Goal: Transaction & Acquisition: Purchase product/service

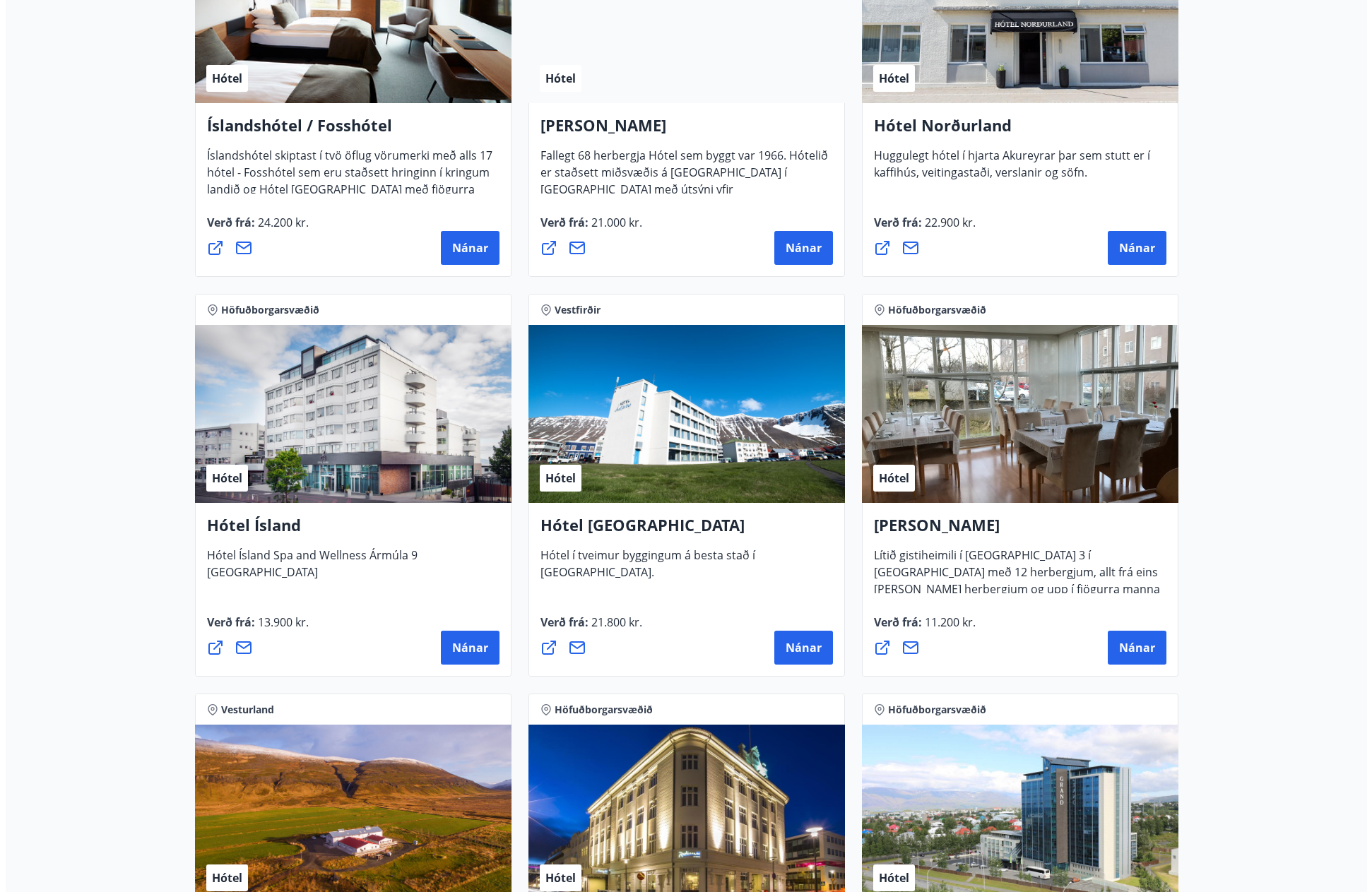
scroll to position [1779, 0]
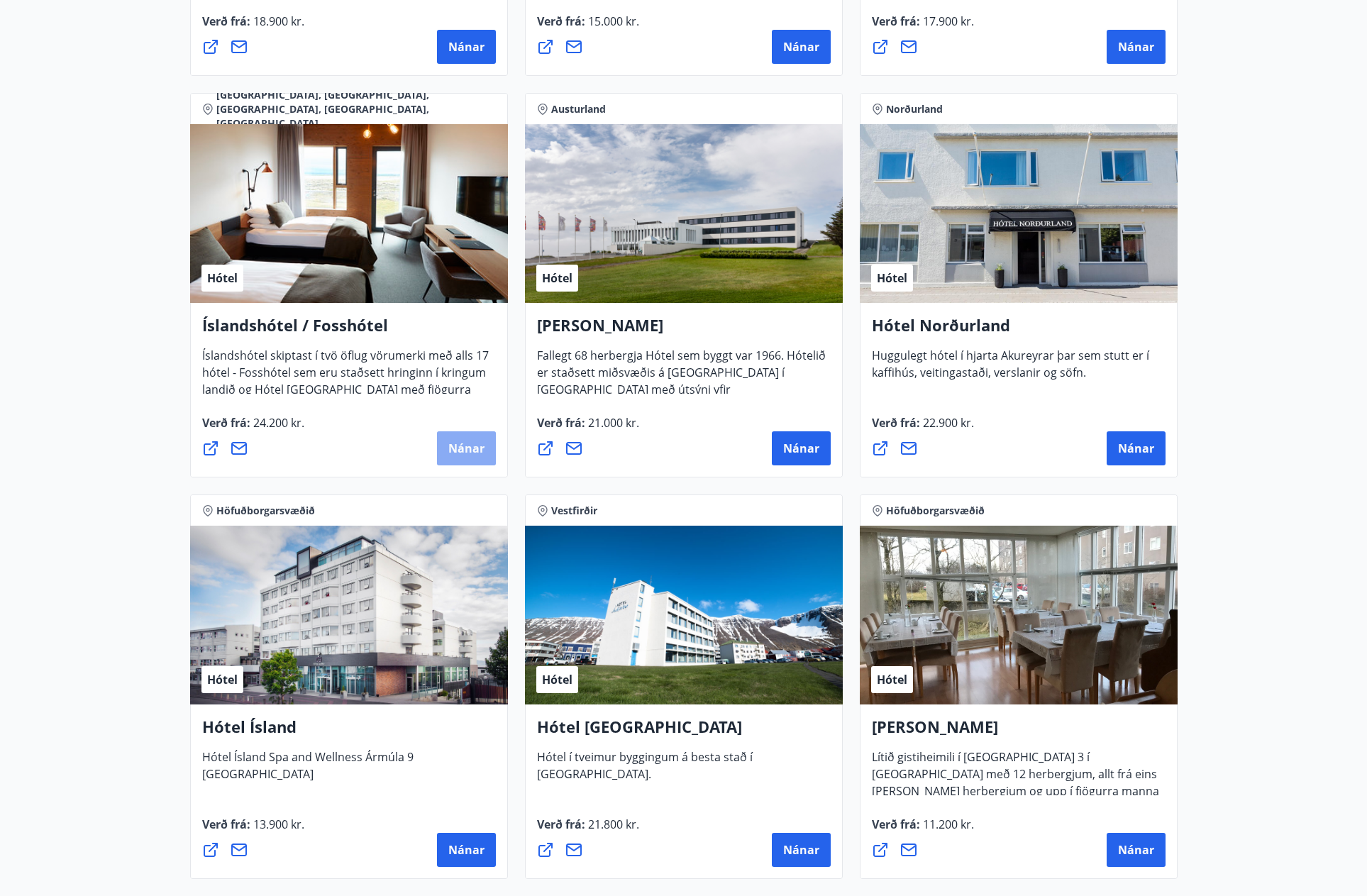
click at [462, 441] on span "Nánar" at bounding box center [466, 448] width 36 height 15
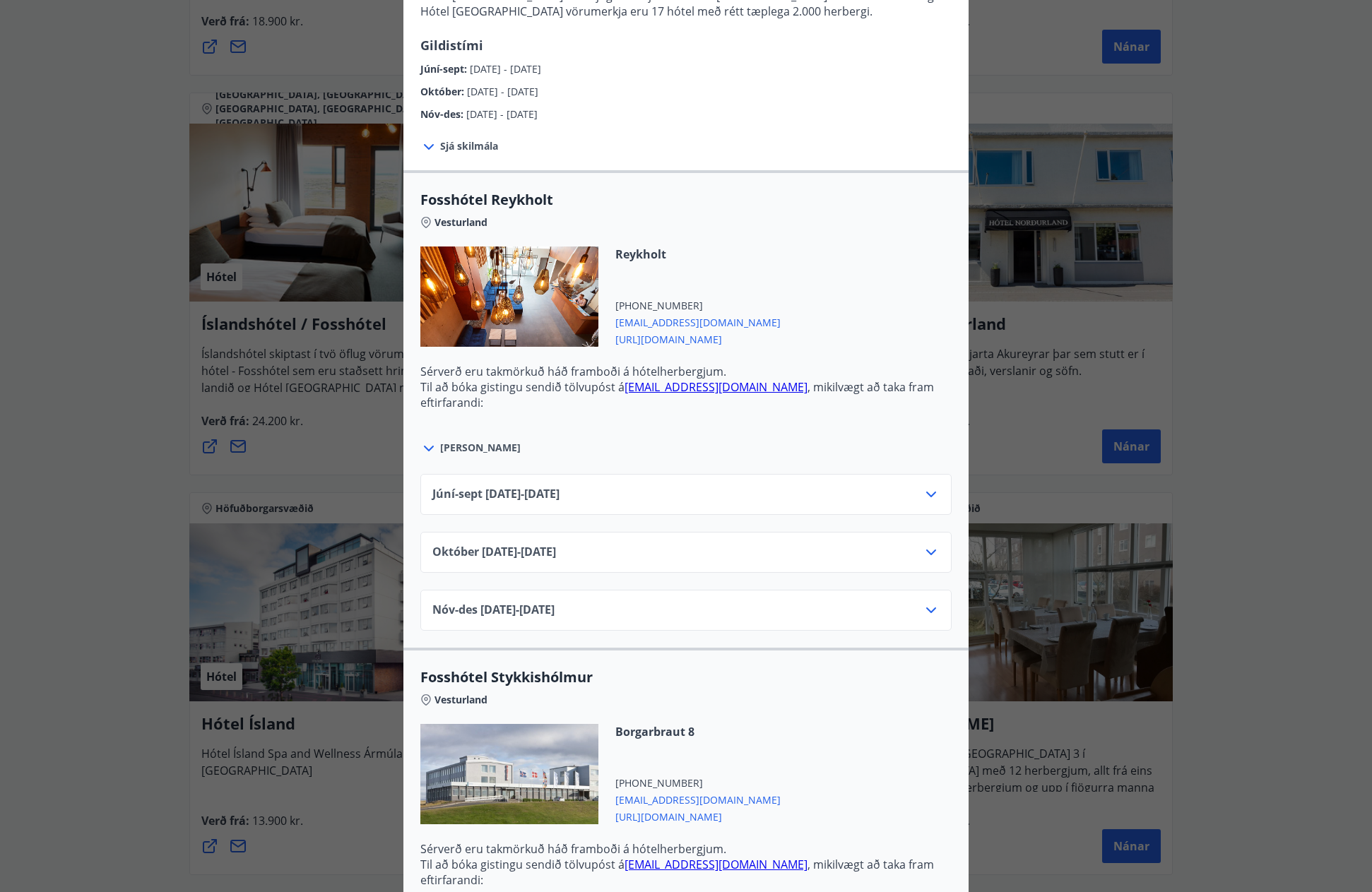
scroll to position [353, 0]
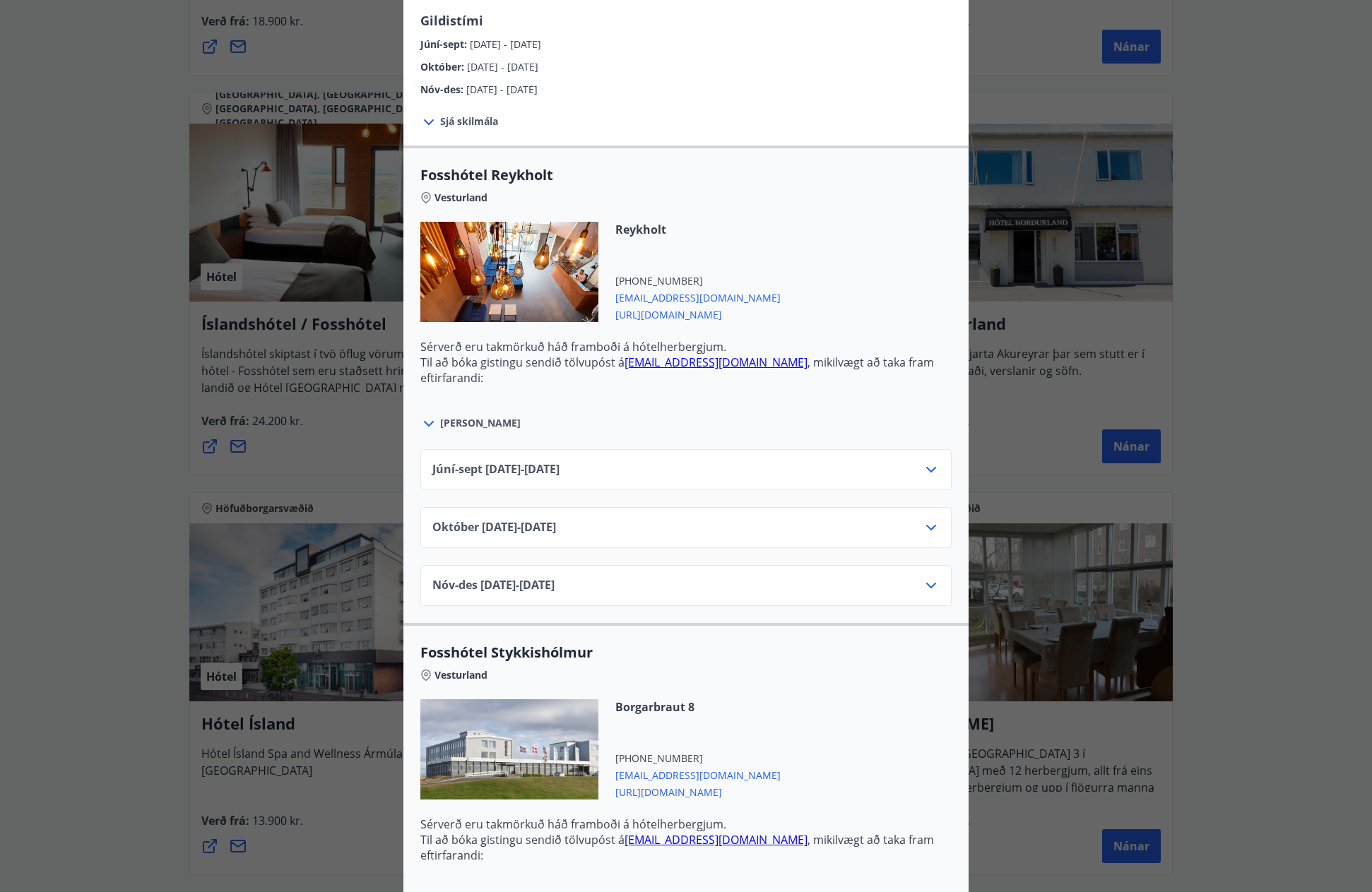
click at [898, 474] on div "Júní-sept 01.06.25 - 30.09.25" at bounding box center [686, 475] width 507 height 29
click at [926, 470] on icon at bounding box center [931, 470] width 10 height 5
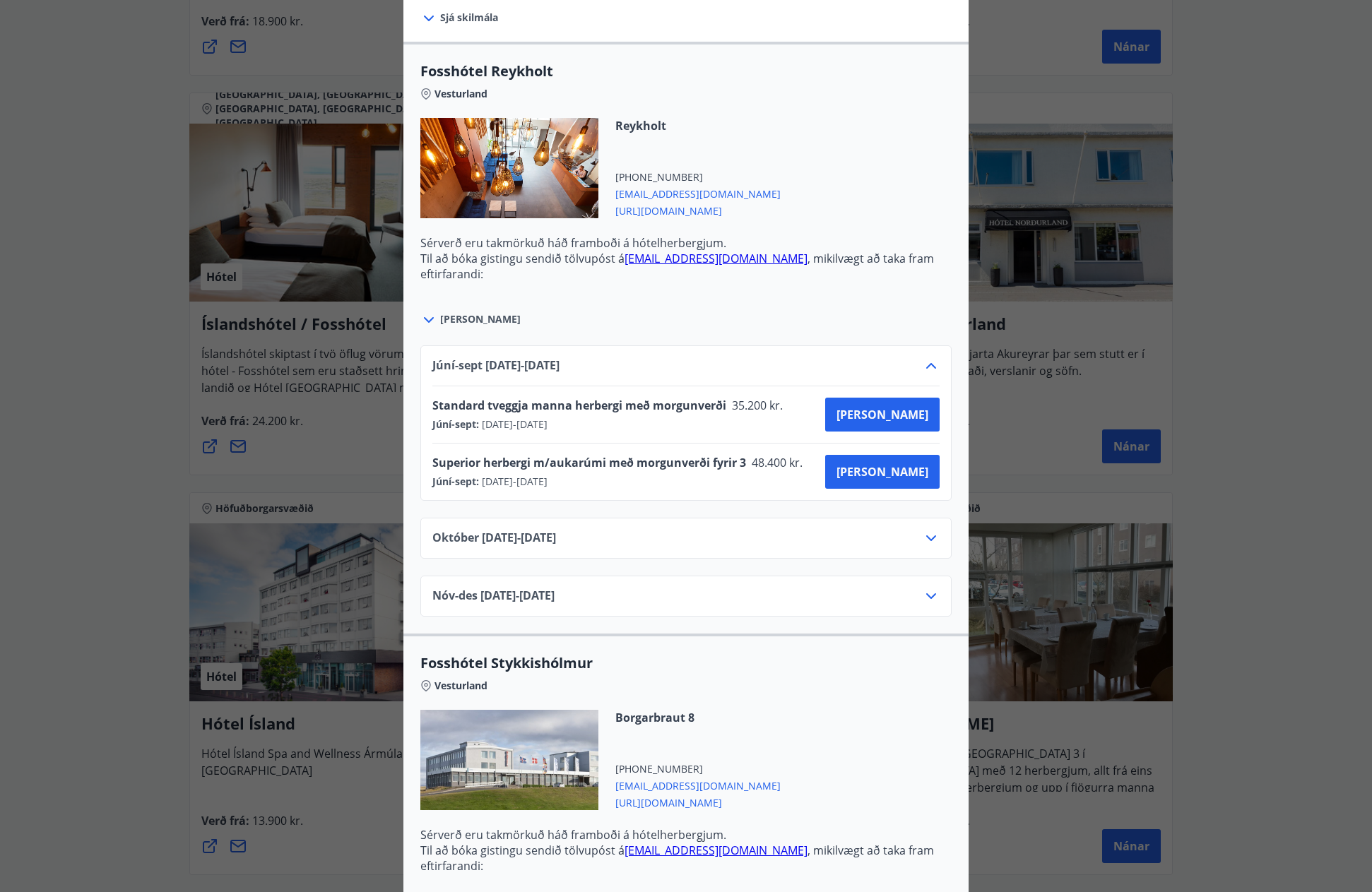
scroll to position [494, 0]
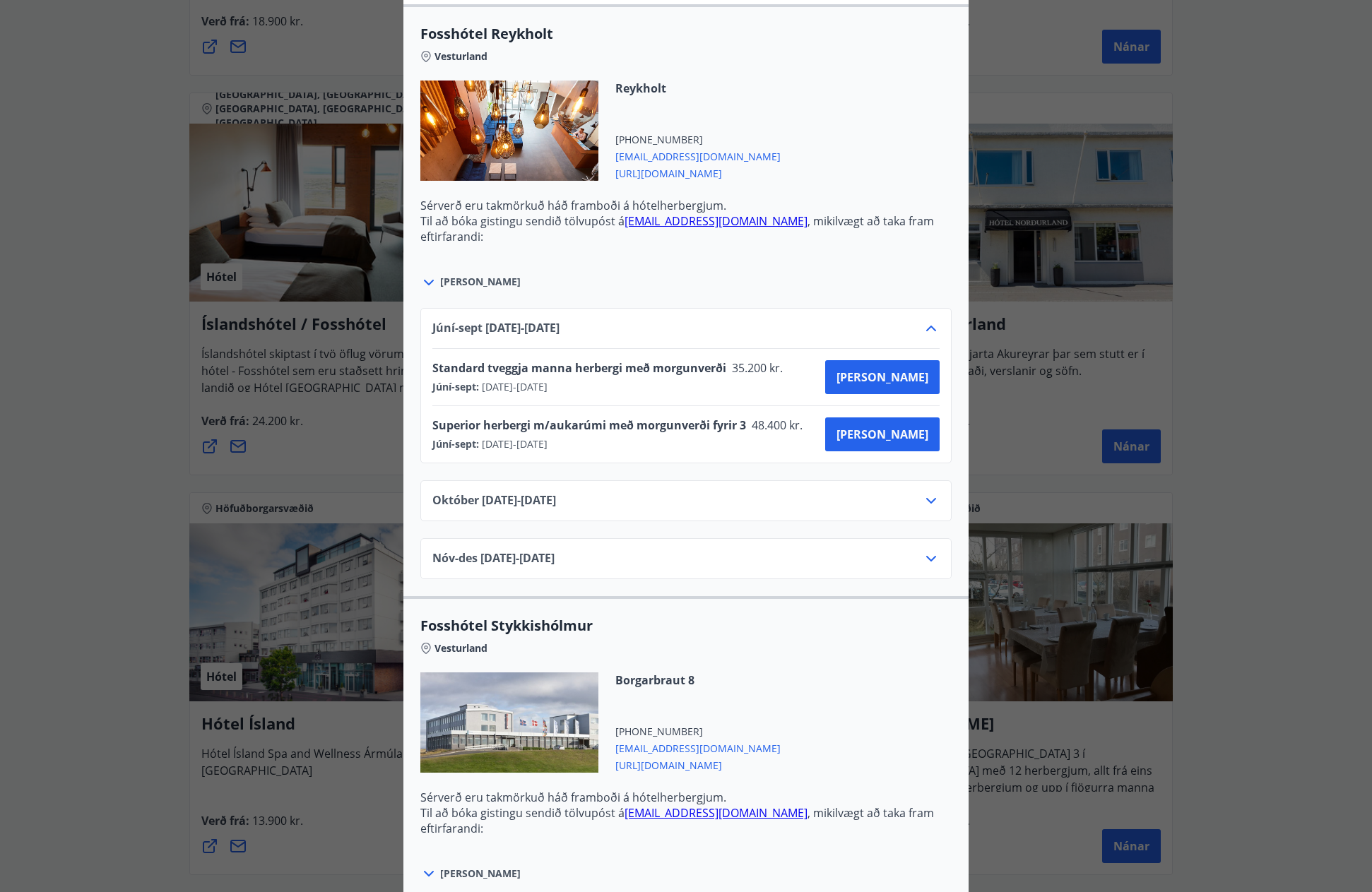
click at [923, 559] on icon at bounding box center [932, 559] width 17 height 17
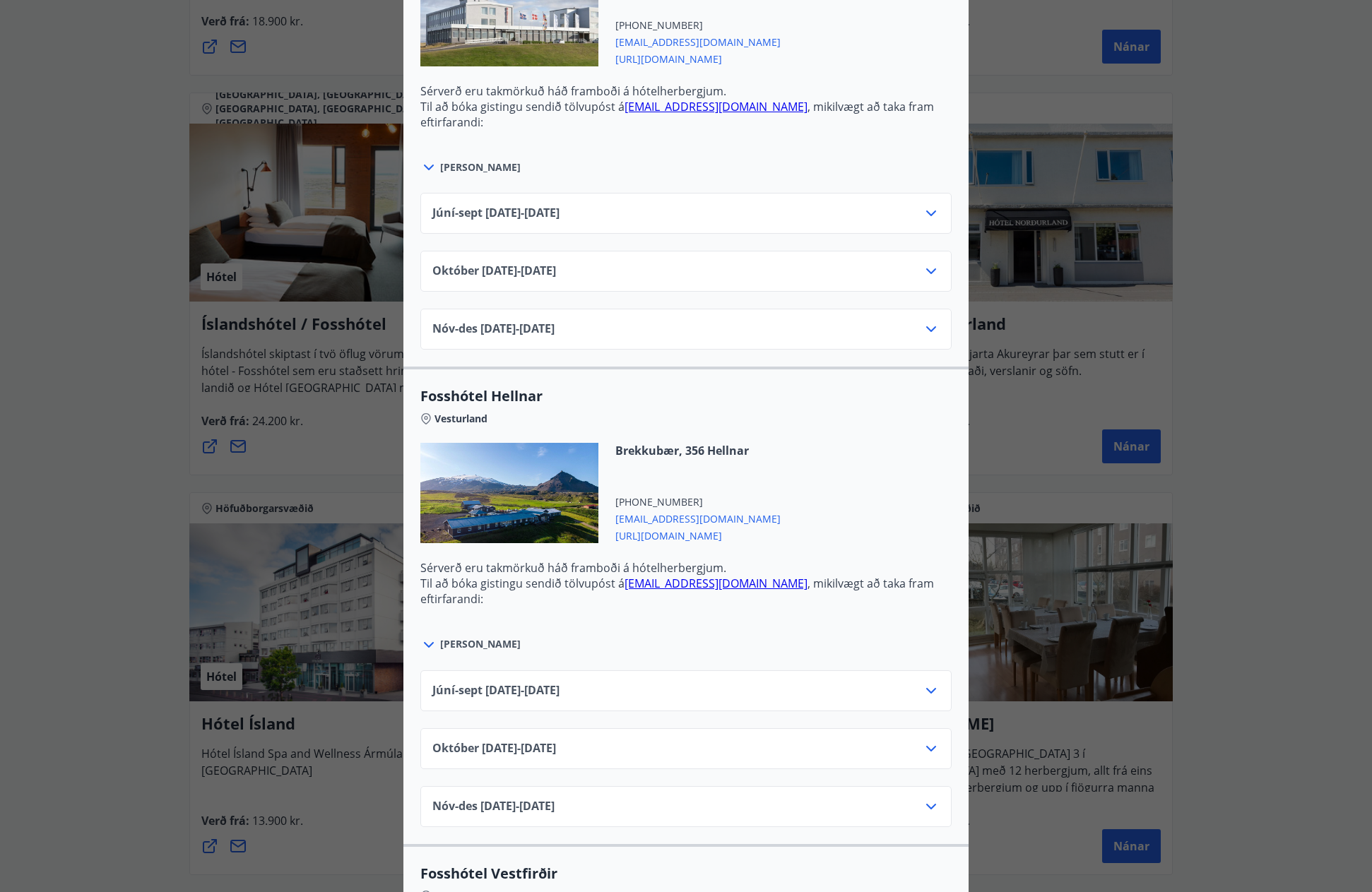
scroll to position [1271, 0]
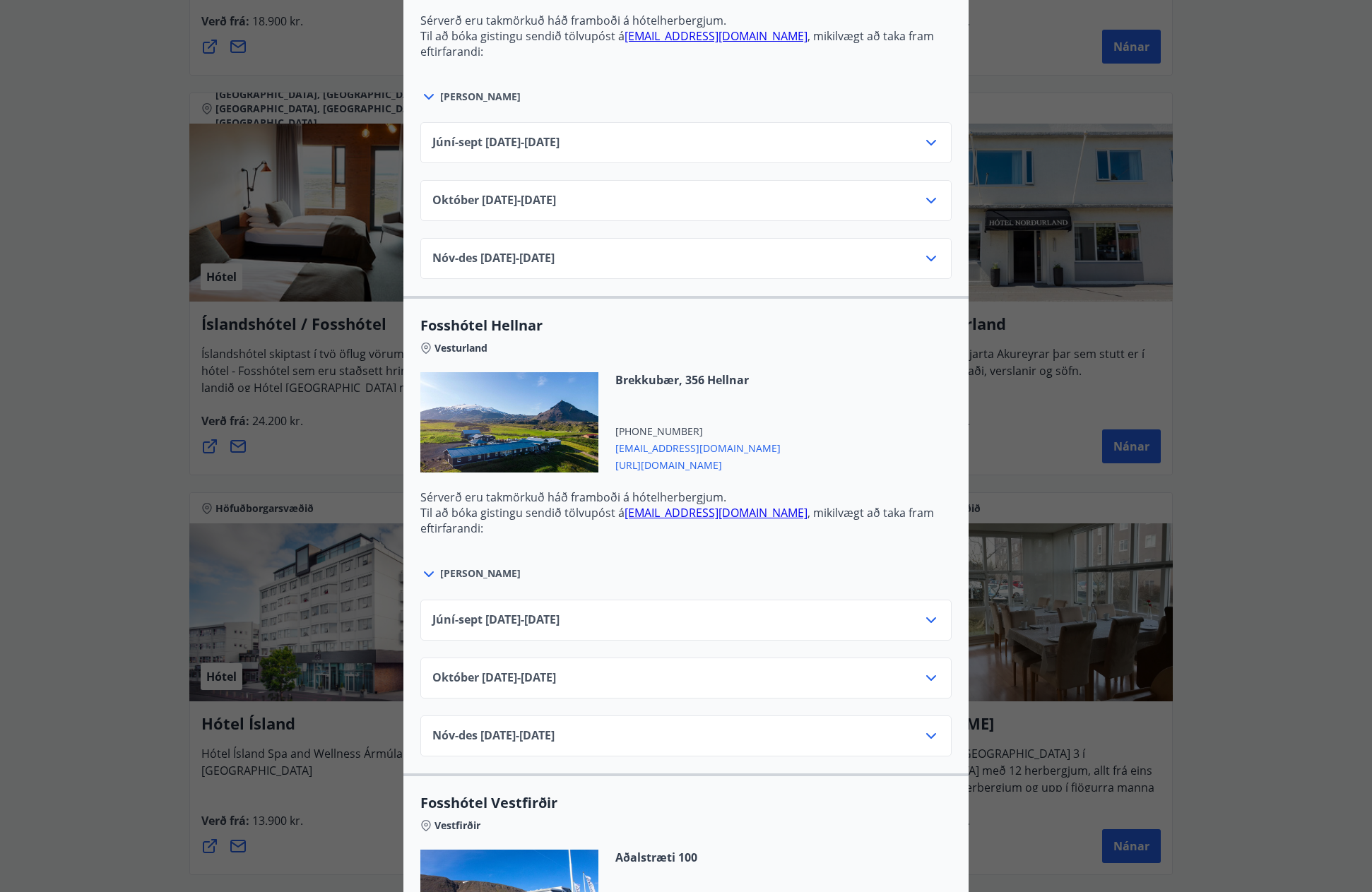
click at [923, 621] on icon at bounding box center [932, 620] width 17 height 17
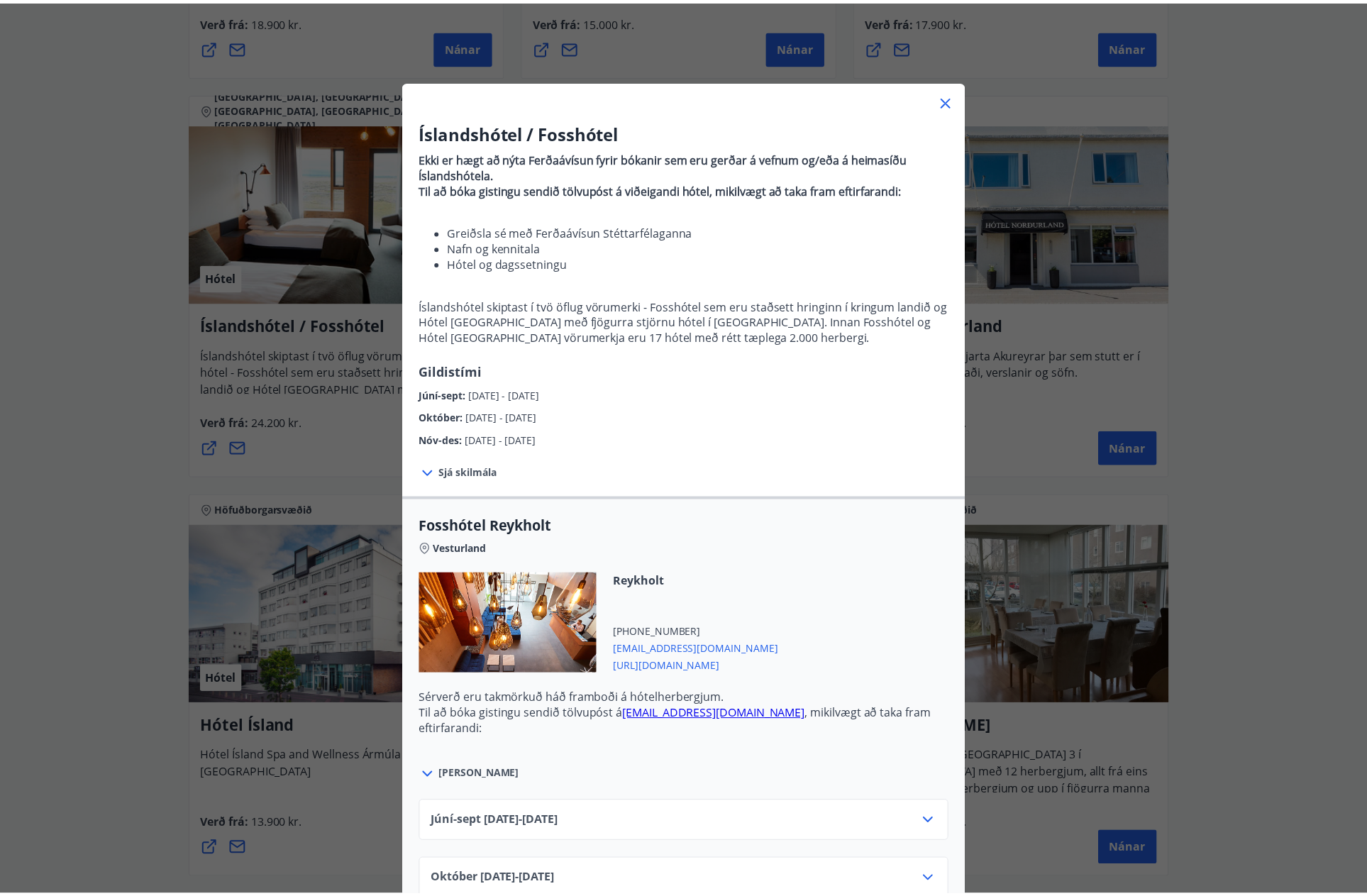
scroll to position [0, 0]
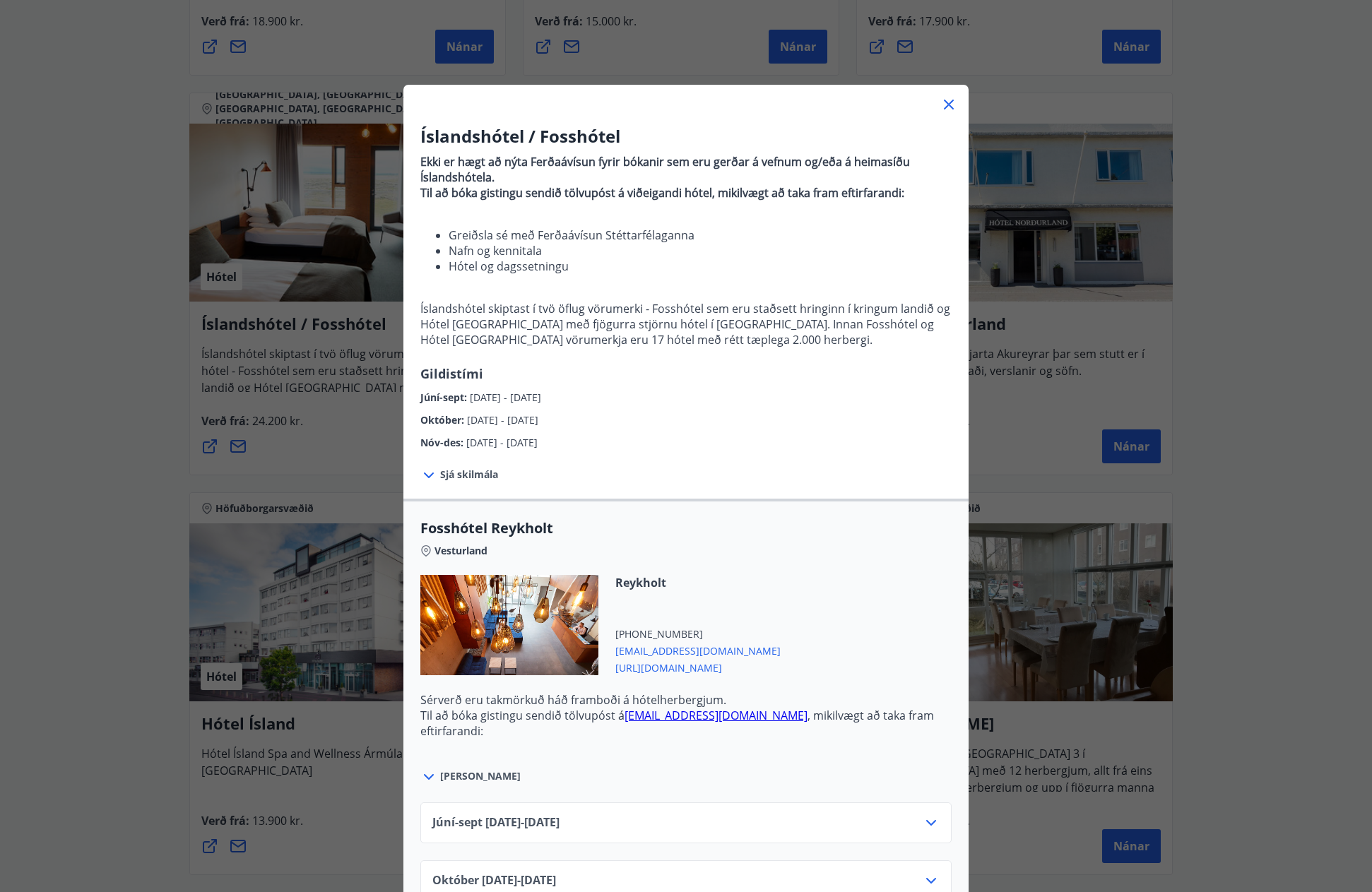
click at [940, 105] on icon at bounding box center [949, 105] width 17 height 17
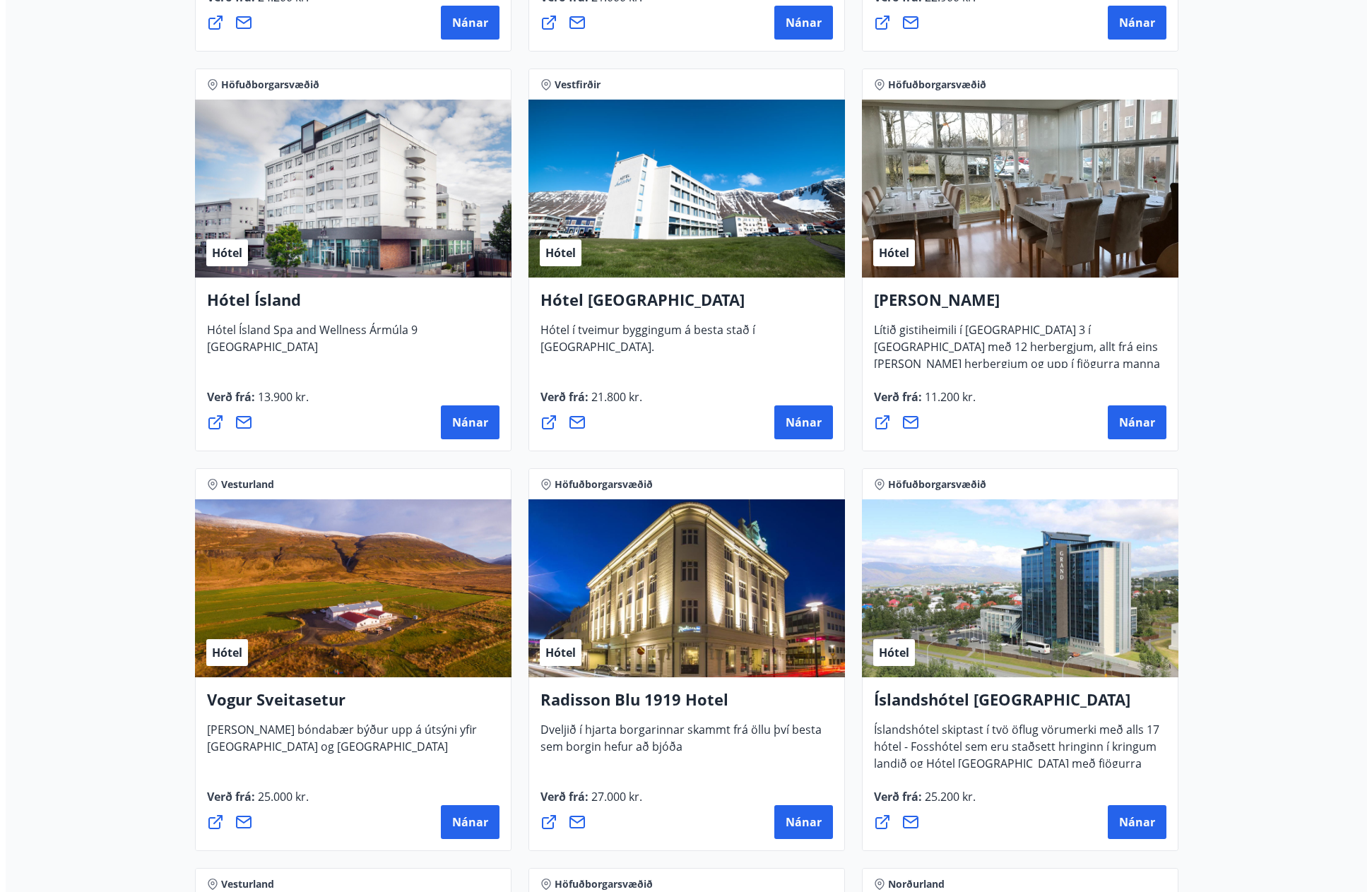
scroll to position [2274, 0]
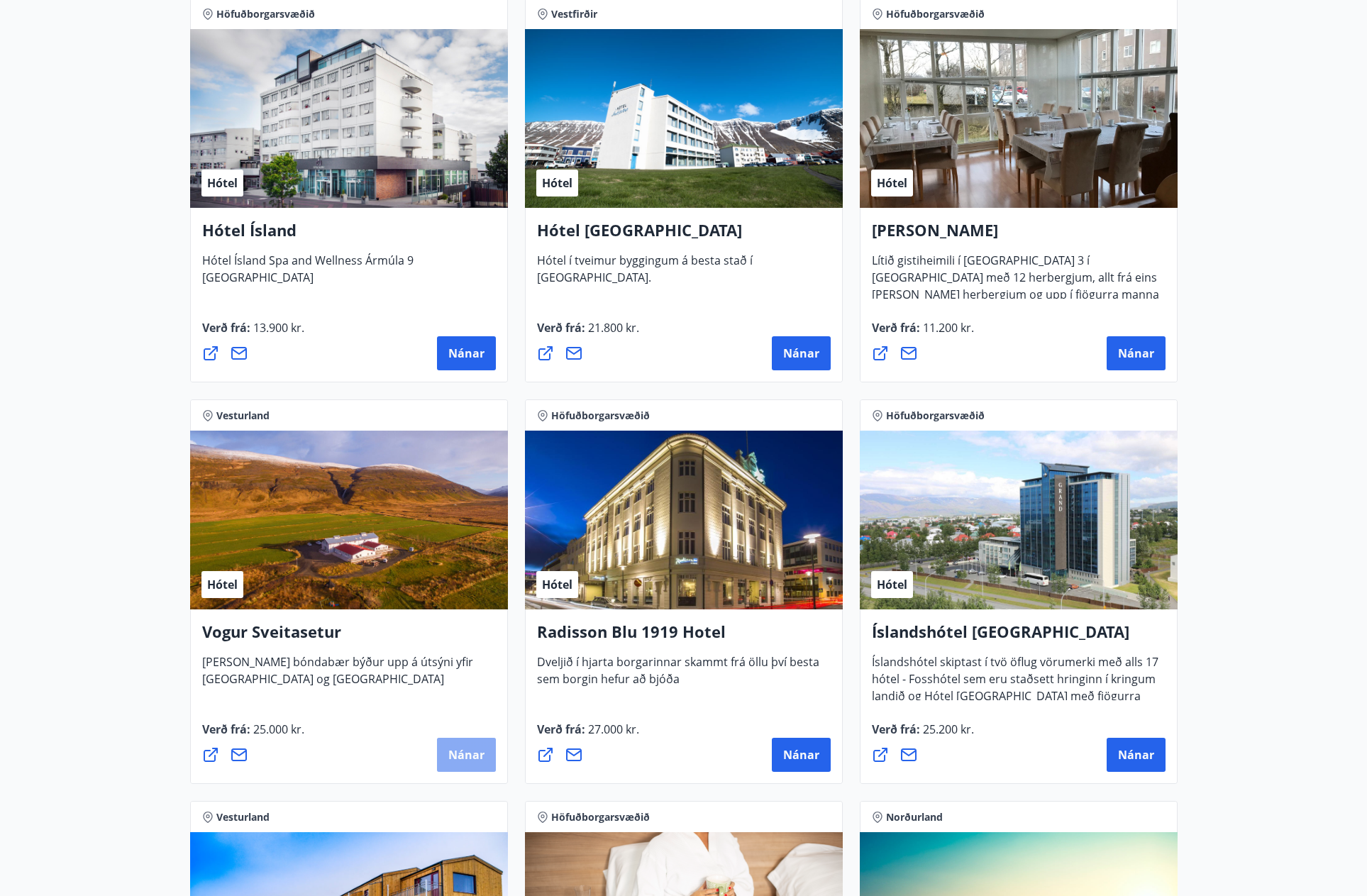
click at [472, 759] on span "Nánar" at bounding box center [466, 755] width 36 height 15
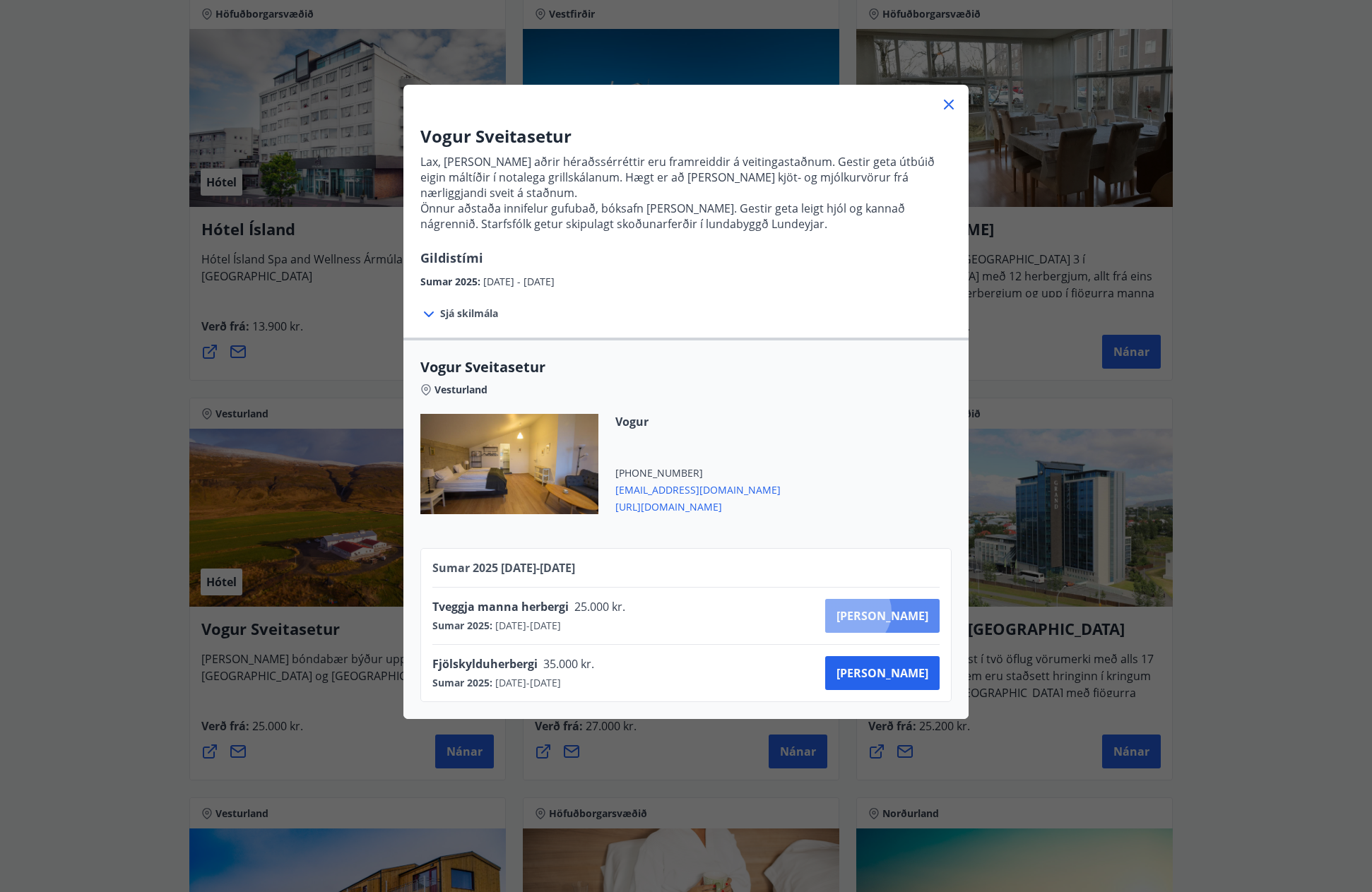
click at [904, 611] on span "Kaupa" at bounding box center [882, 616] width 92 height 15
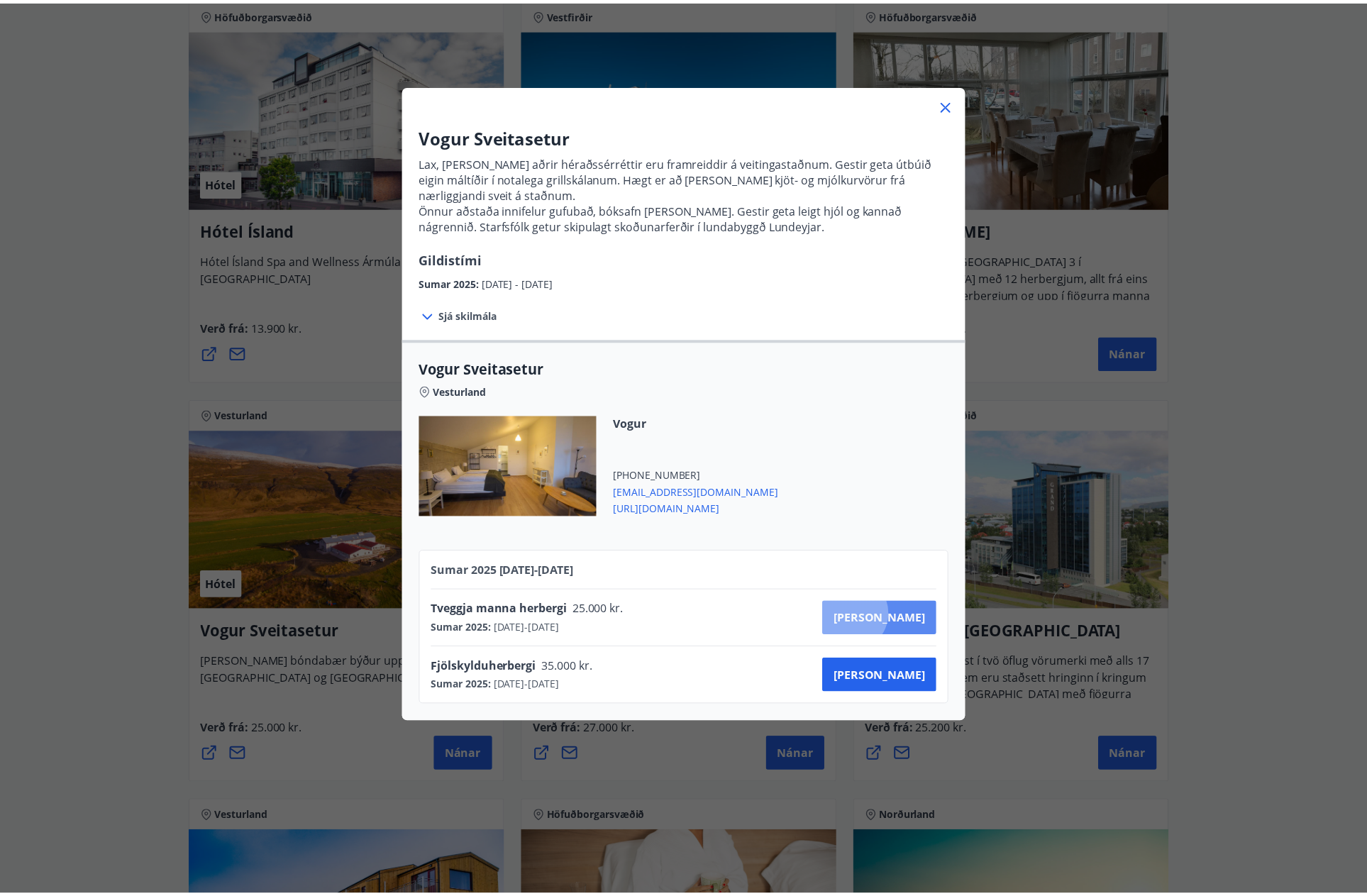
scroll to position [2, 0]
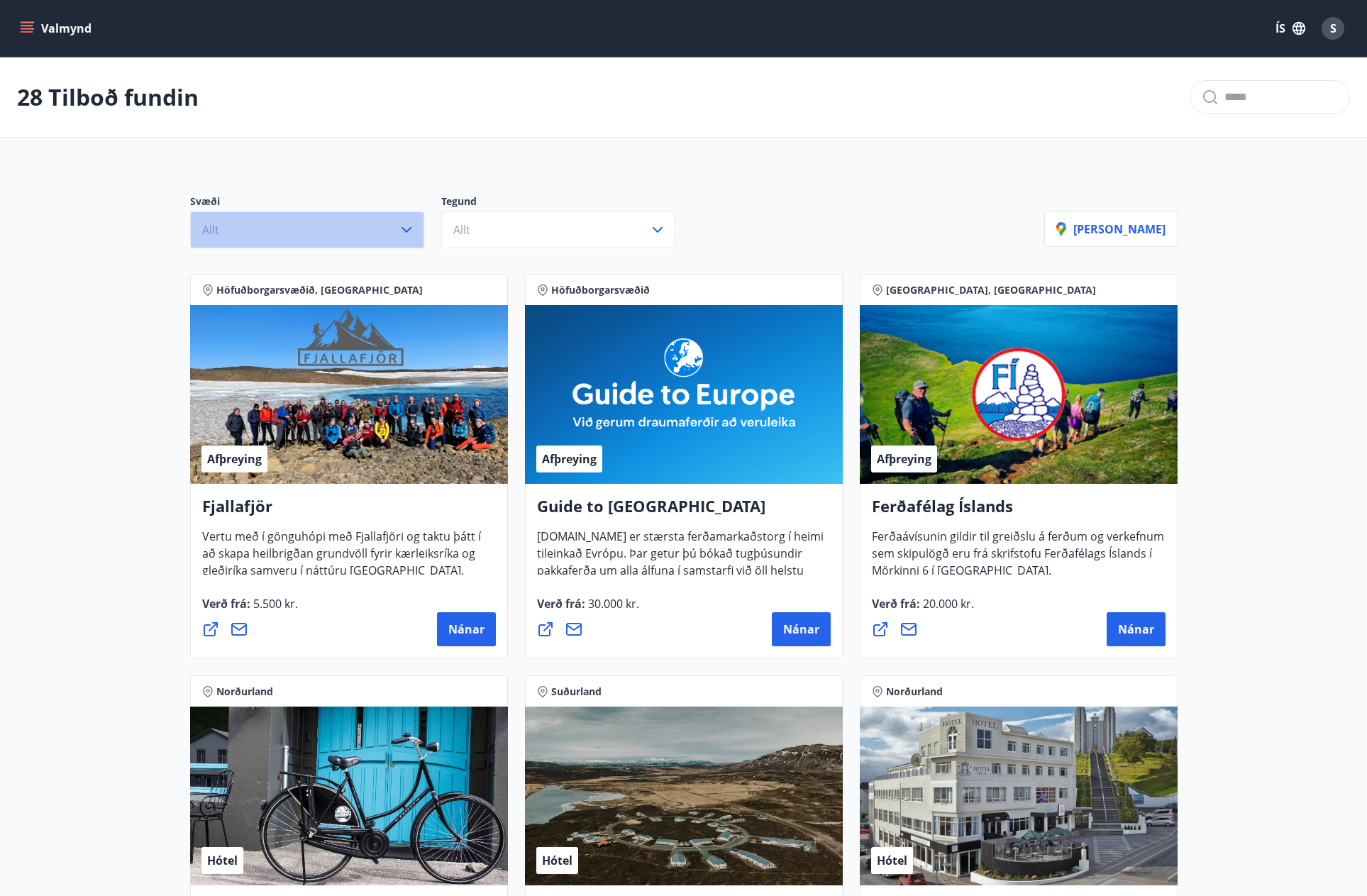
click at [407, 225] on icon "button" at bounding box center [407, 230] width 17 height 17
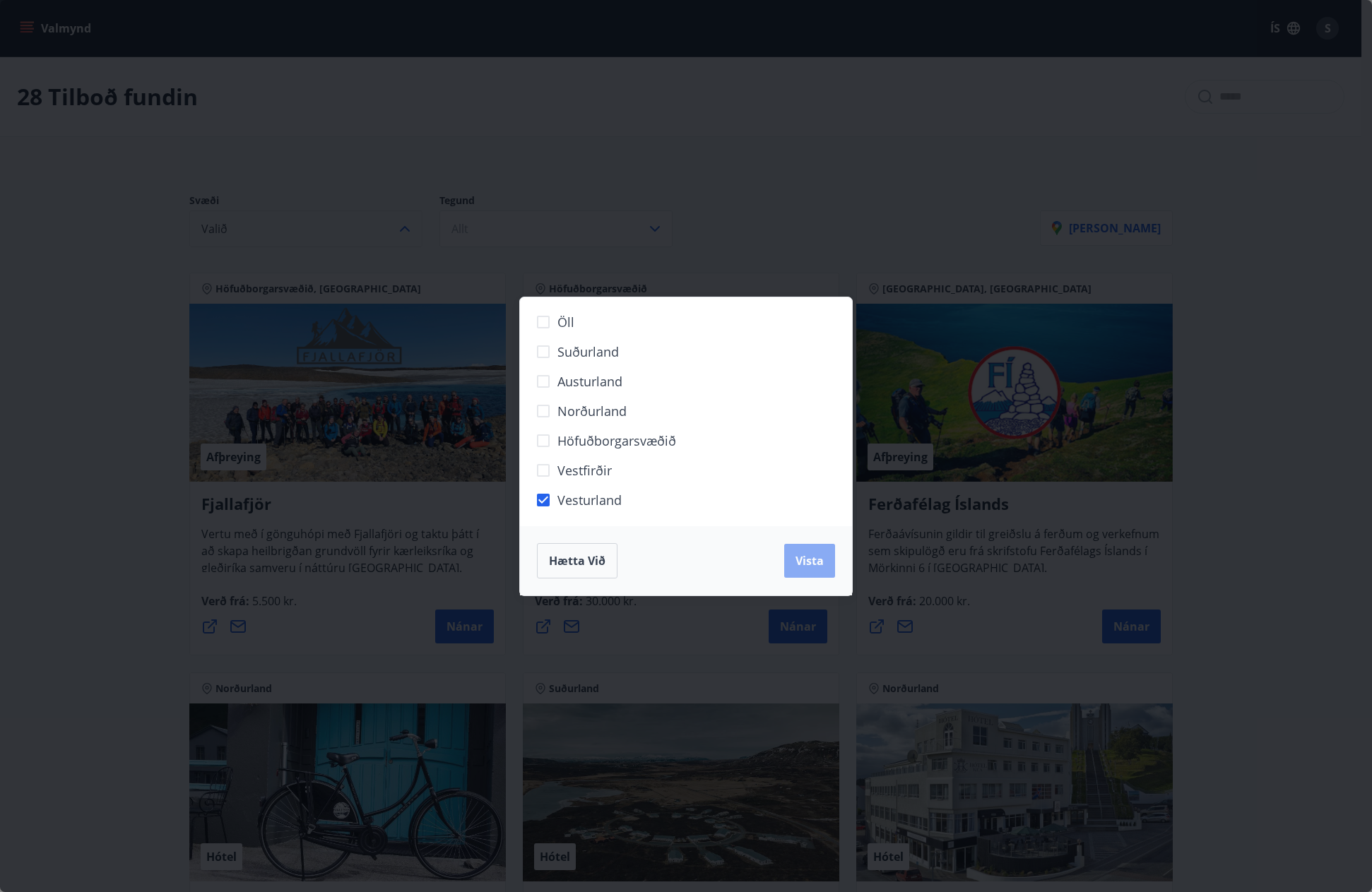
click at [811, 560] on span "Vista" at bounding box center [810, 560] width 29 height 15
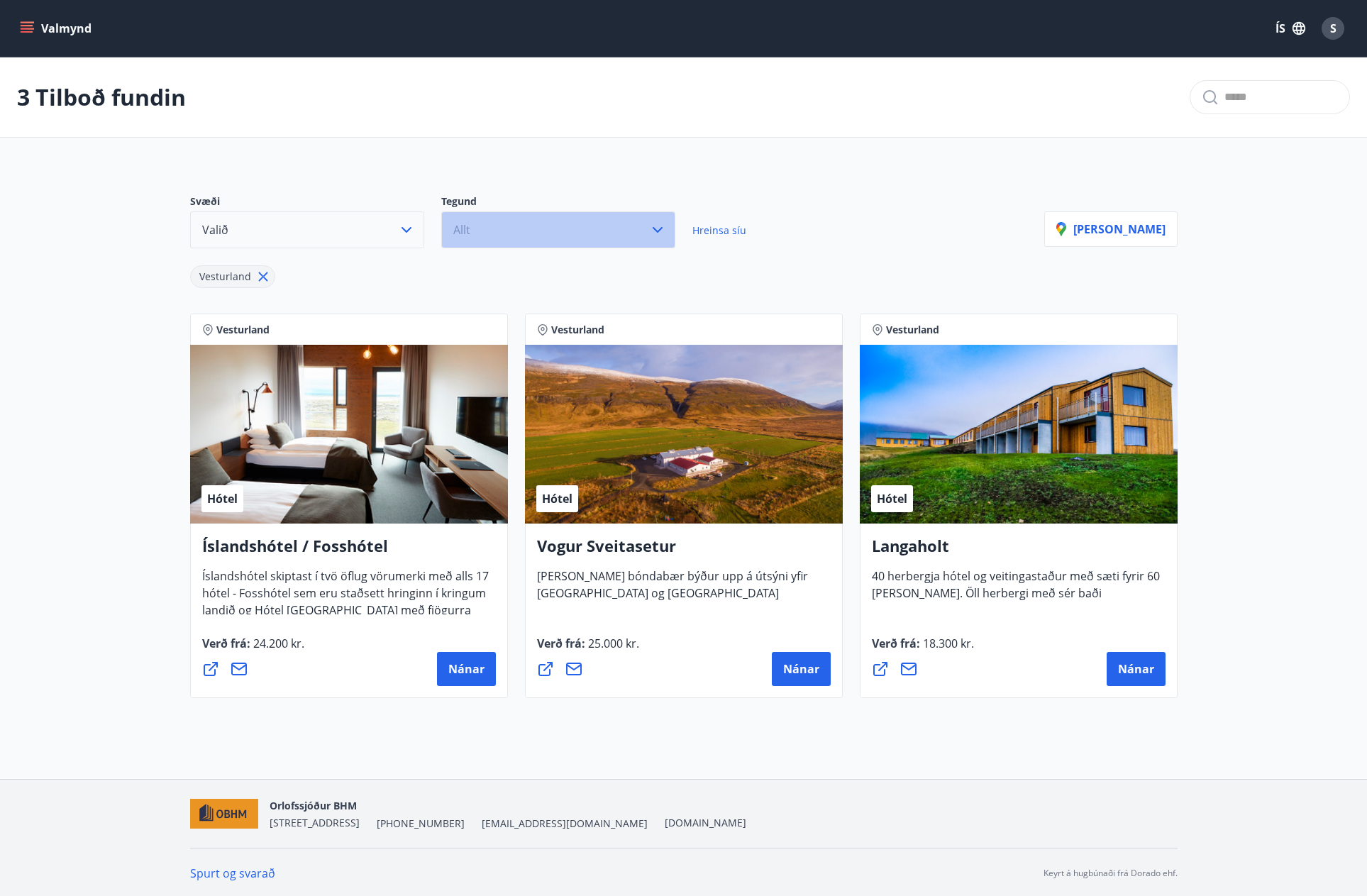
click at [654, 224] on icon "button" at bounding box center [658, 230] width 17 height 17
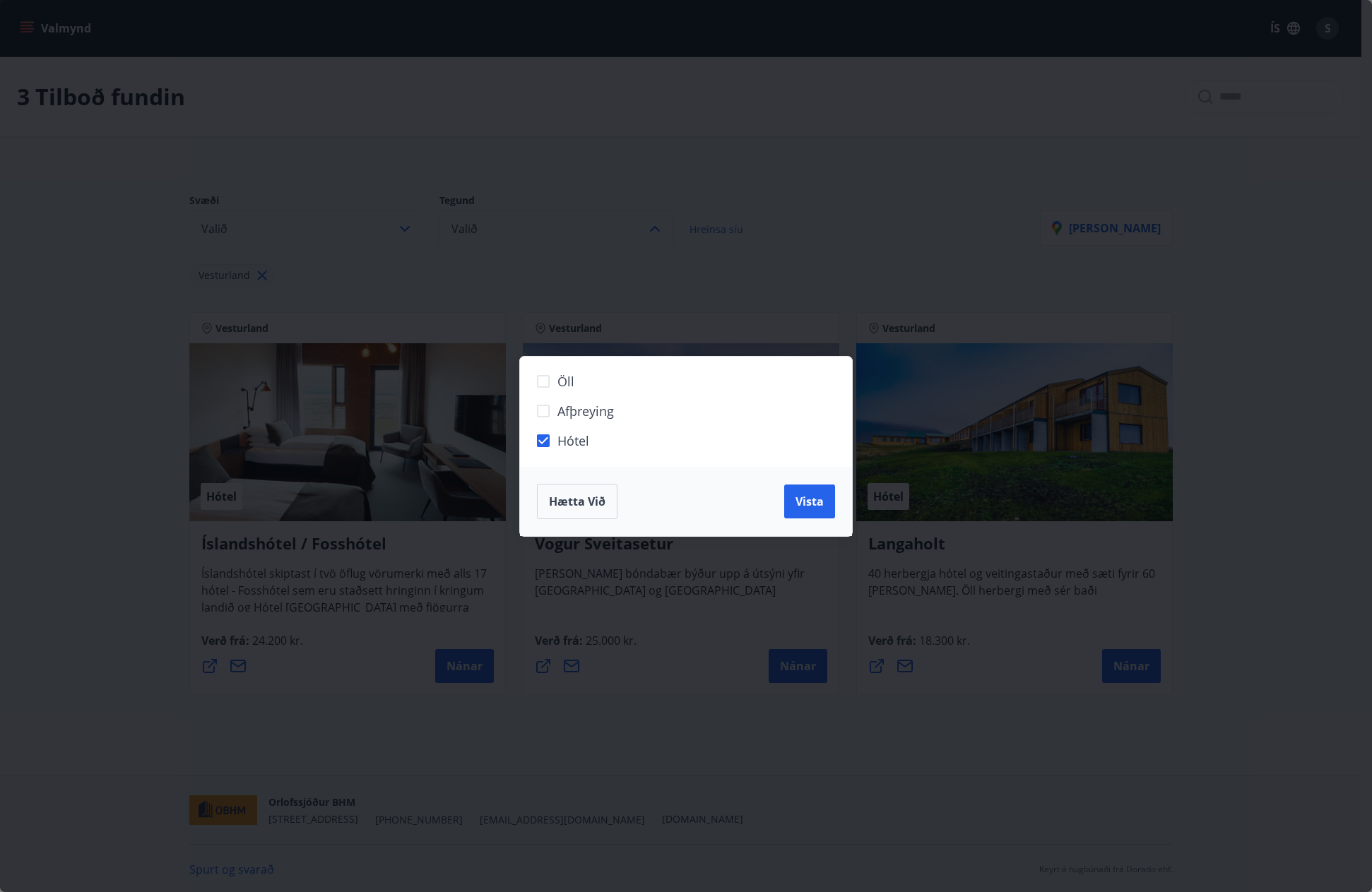
click at [805, 483] on div "Hætta við Vista" at bounding box center [686, 502] width 332 height 69
click at [805, 494] on span "Vista" at bounding box center [810, 501] width 29 height 15
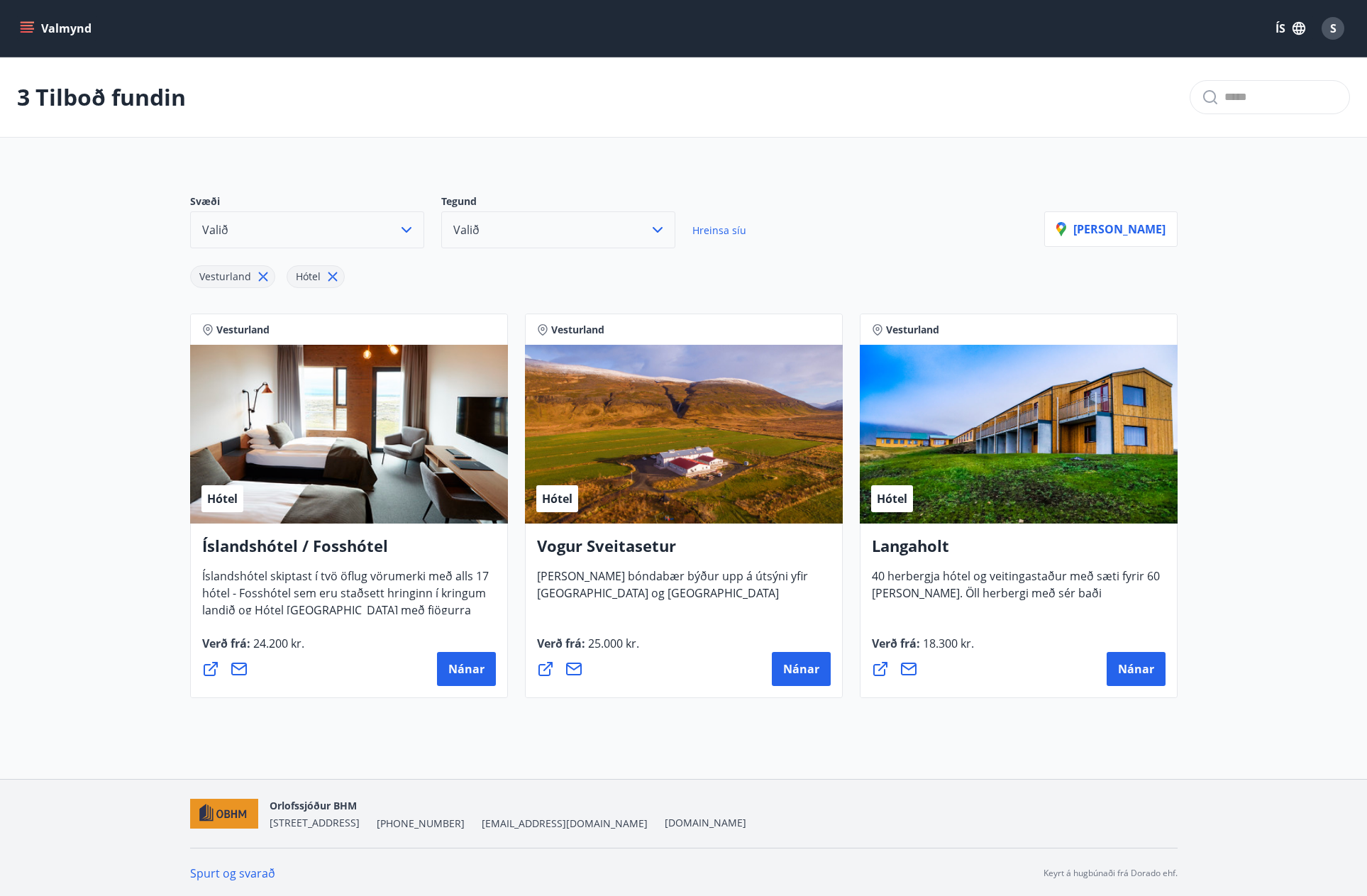
click at [1033, 478] on div "Hótel" at bounding box center [1018, 434] width 318 height 179
click at [1128, 657] on button "Nánar" at bounding box center [1136, 669] width 59 height 34
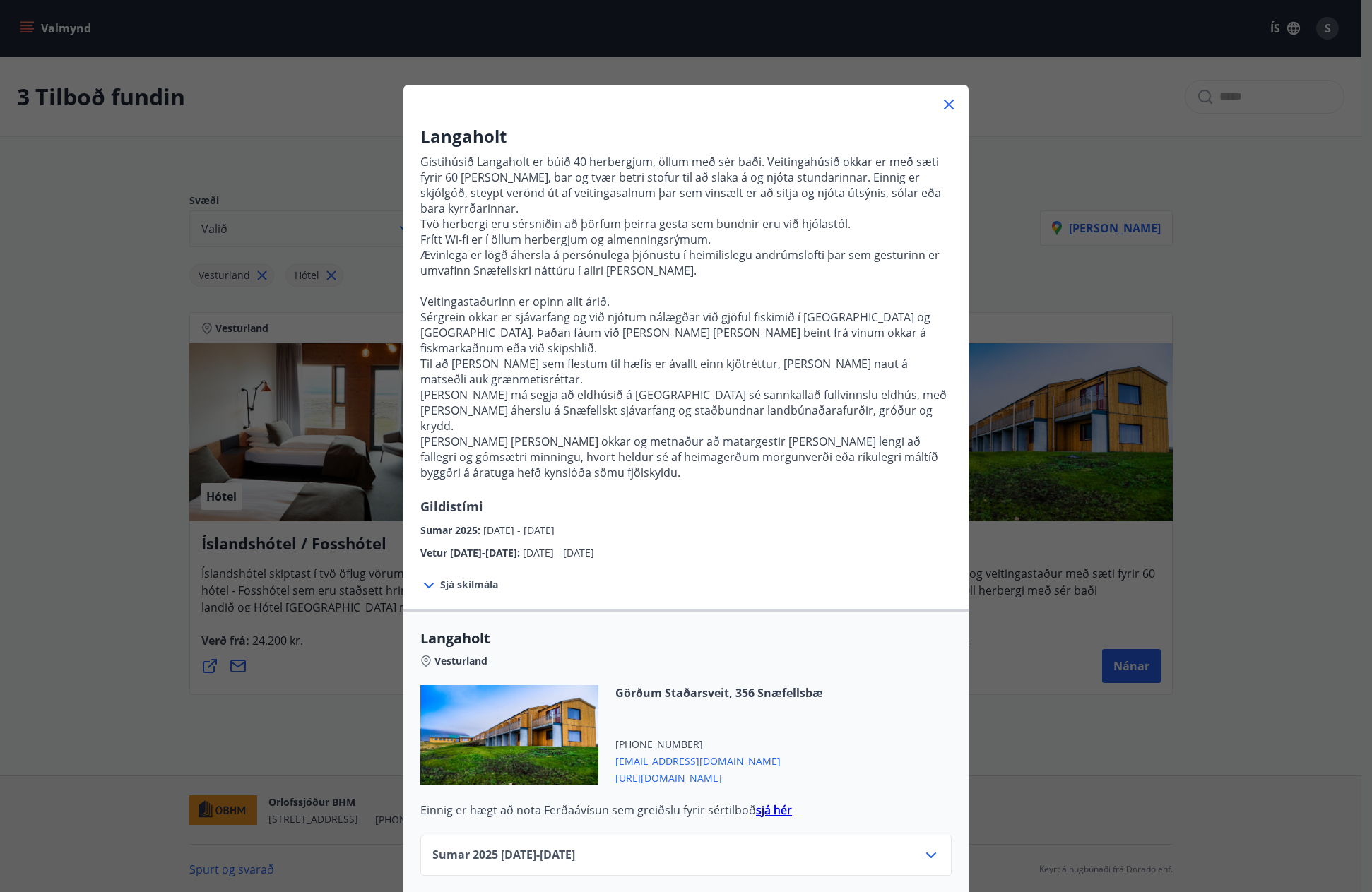
click at [426, 583] on icon at bounding box center [429, 585] width 10 height 5
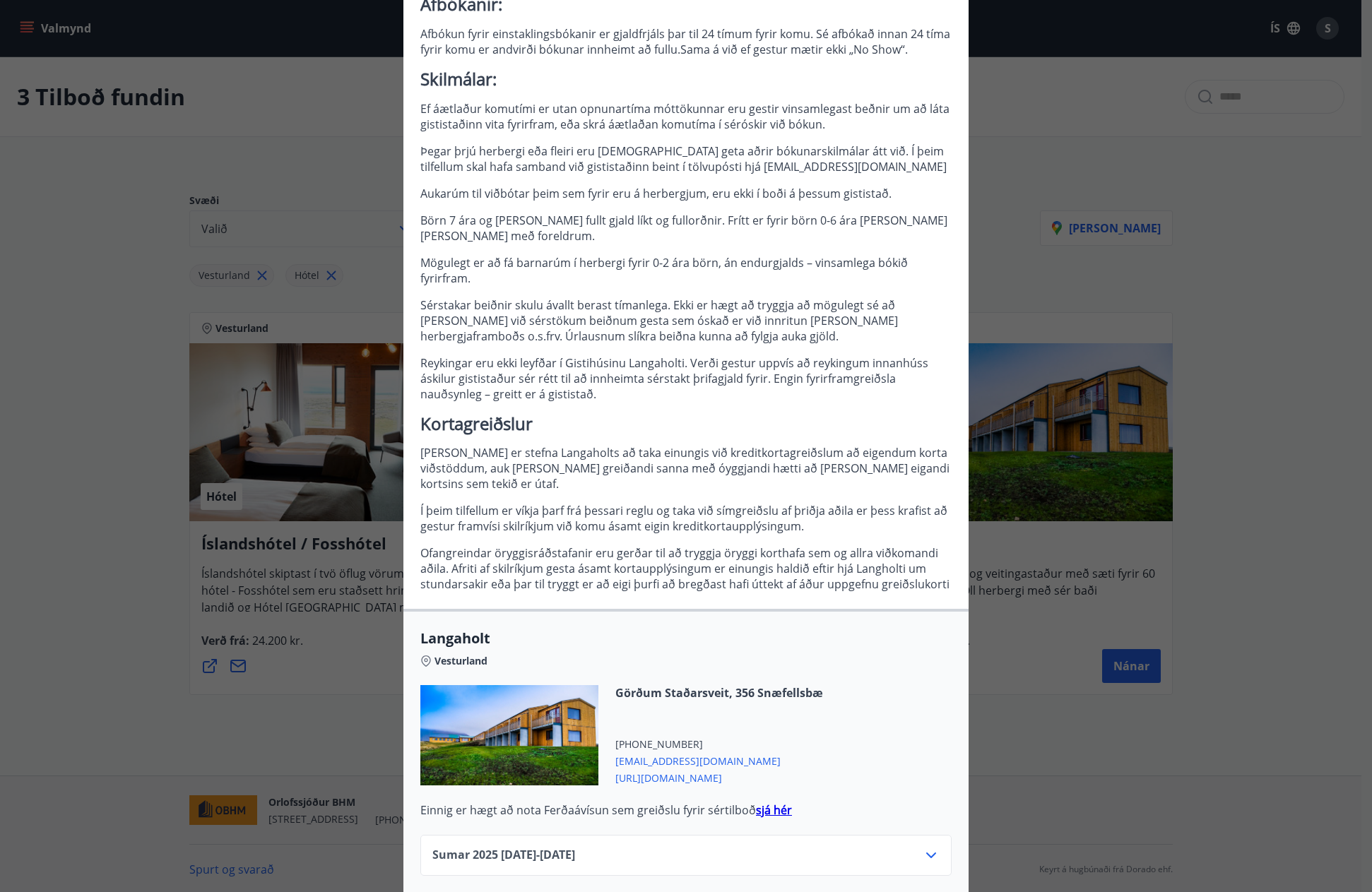
scroll to position [632, 0]
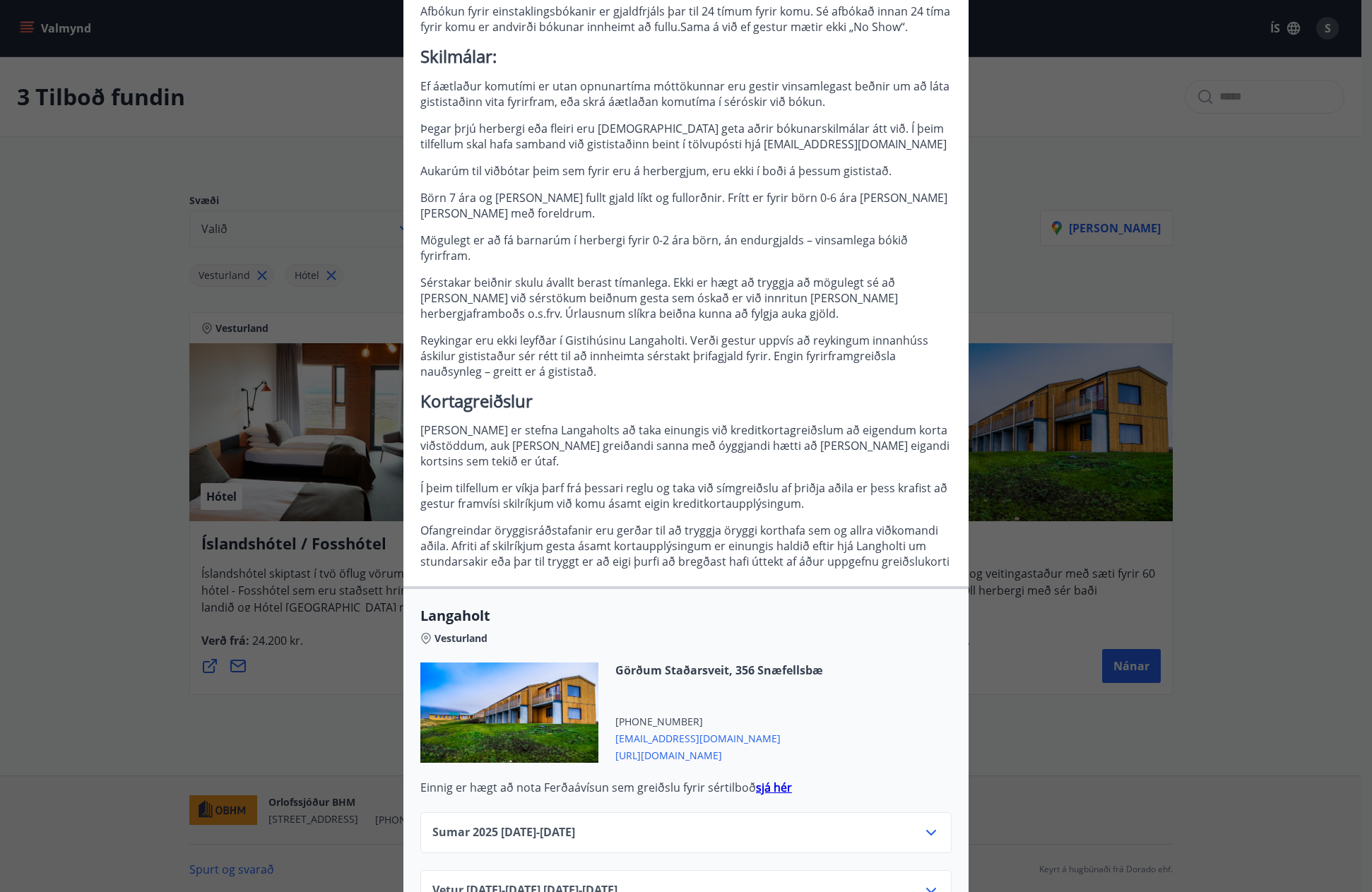
click at [760, 779] on strong "sjá hér" at bounding box center [774, 787] width 36 height 15
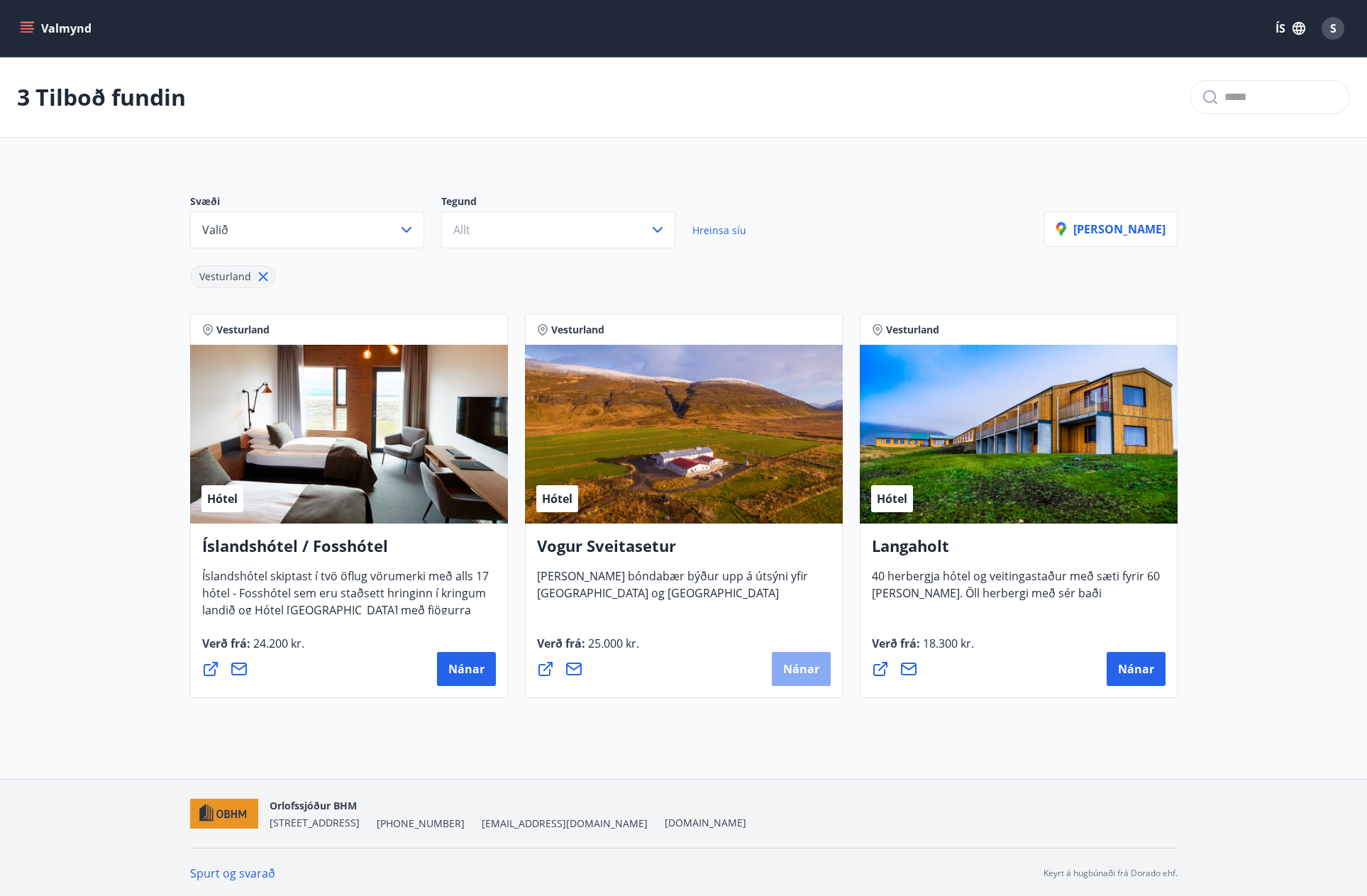
click at [803, 668] on span "Nánar" at bounding box center [801, 669] width 36 height 15
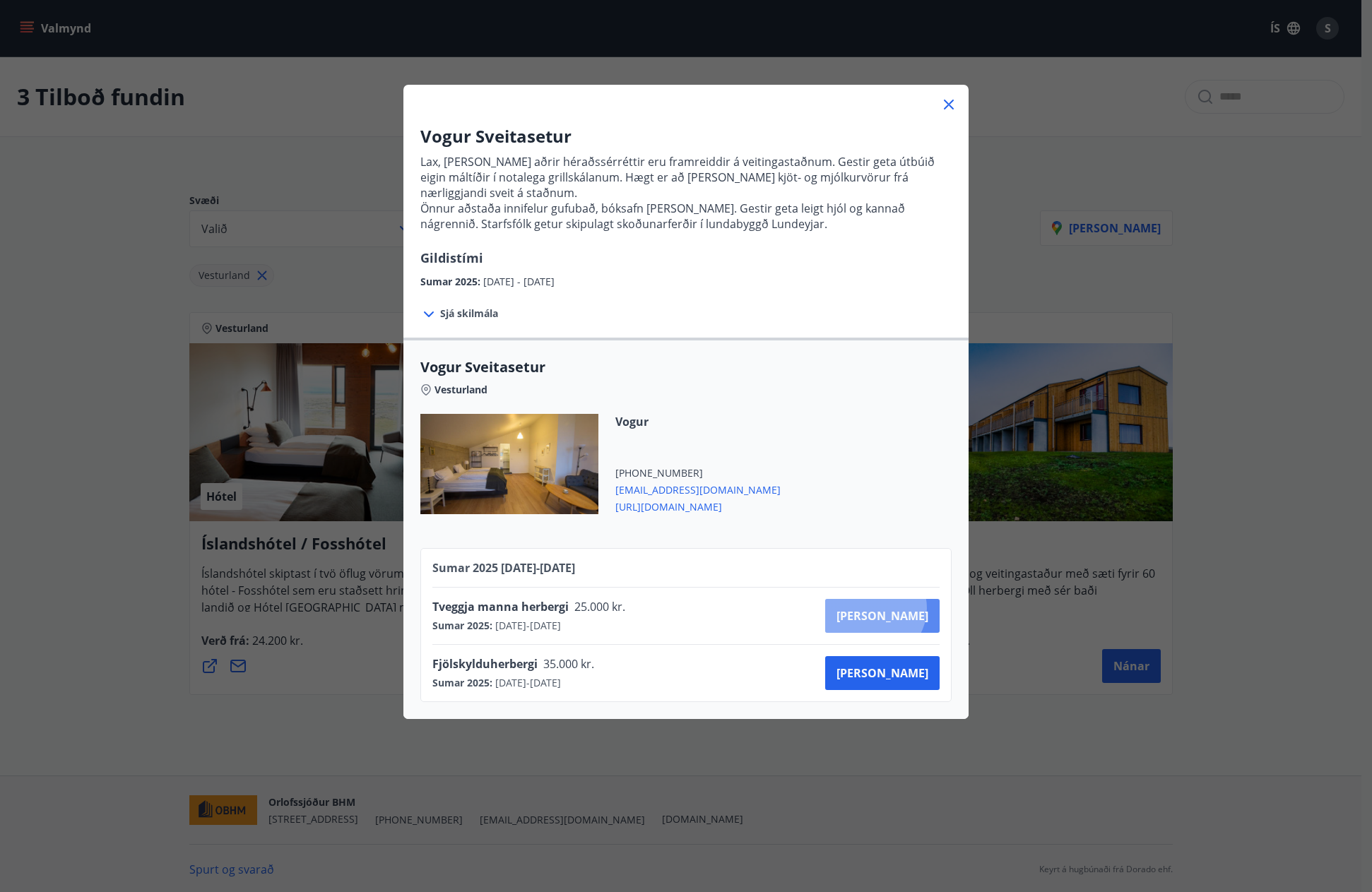
click at [923, 608] on button "Kaupa" at bounding box center [882, 616] width 114 height 34
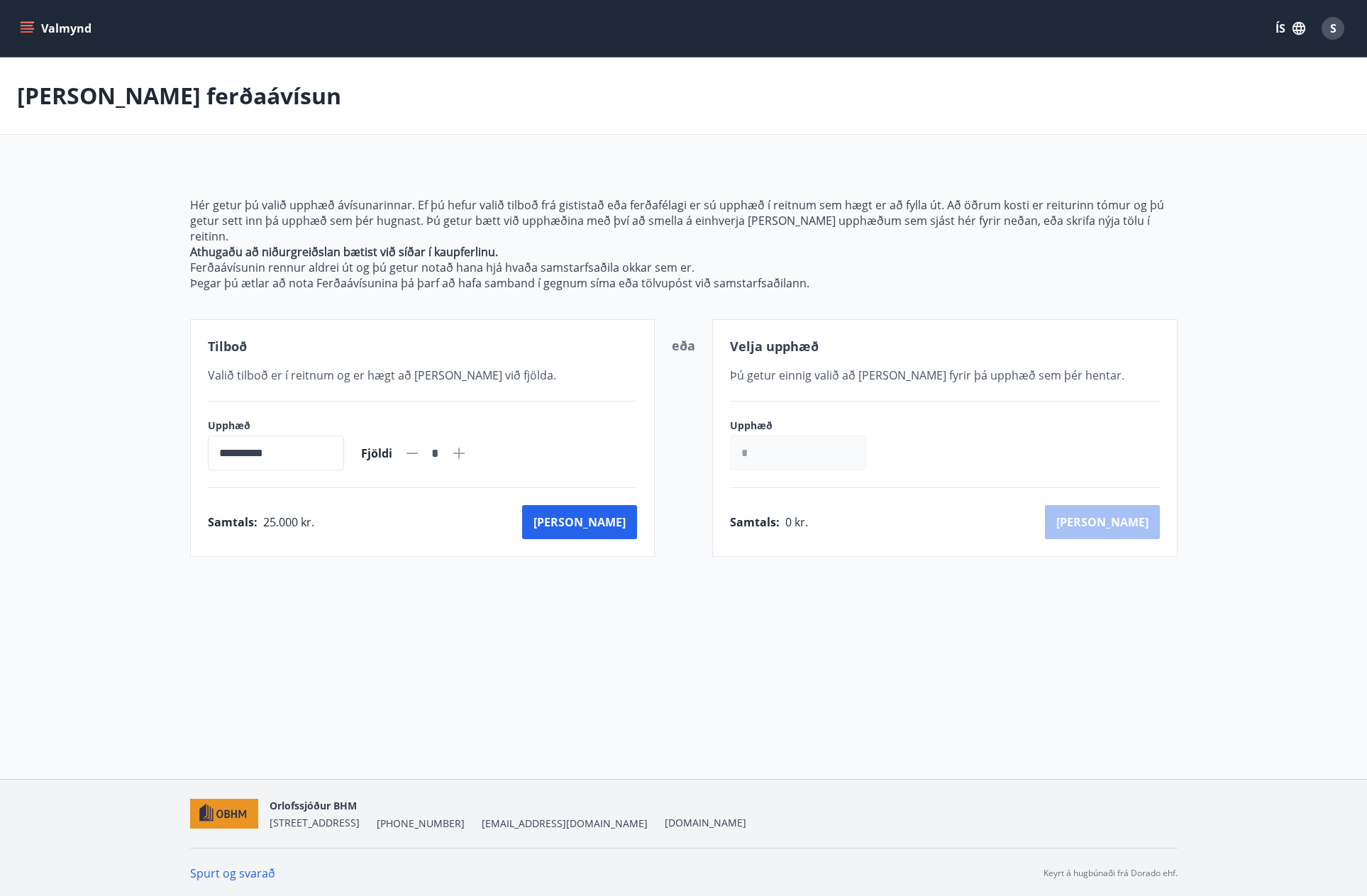
click at [297, 436] on input "**********" at bounding box center [276, 453] width 136 height 35
click at [468, 445] on icon at bounding box center [459, 453] width 17 height 17
click at [410, 506] on div "Samtals : 50.000 kr. Kaup" at bounding box center [422, 522] width 430 height 34
click at [421, 445] on icon at bounding box center [412, 453] width 17 height 17
type input "*"
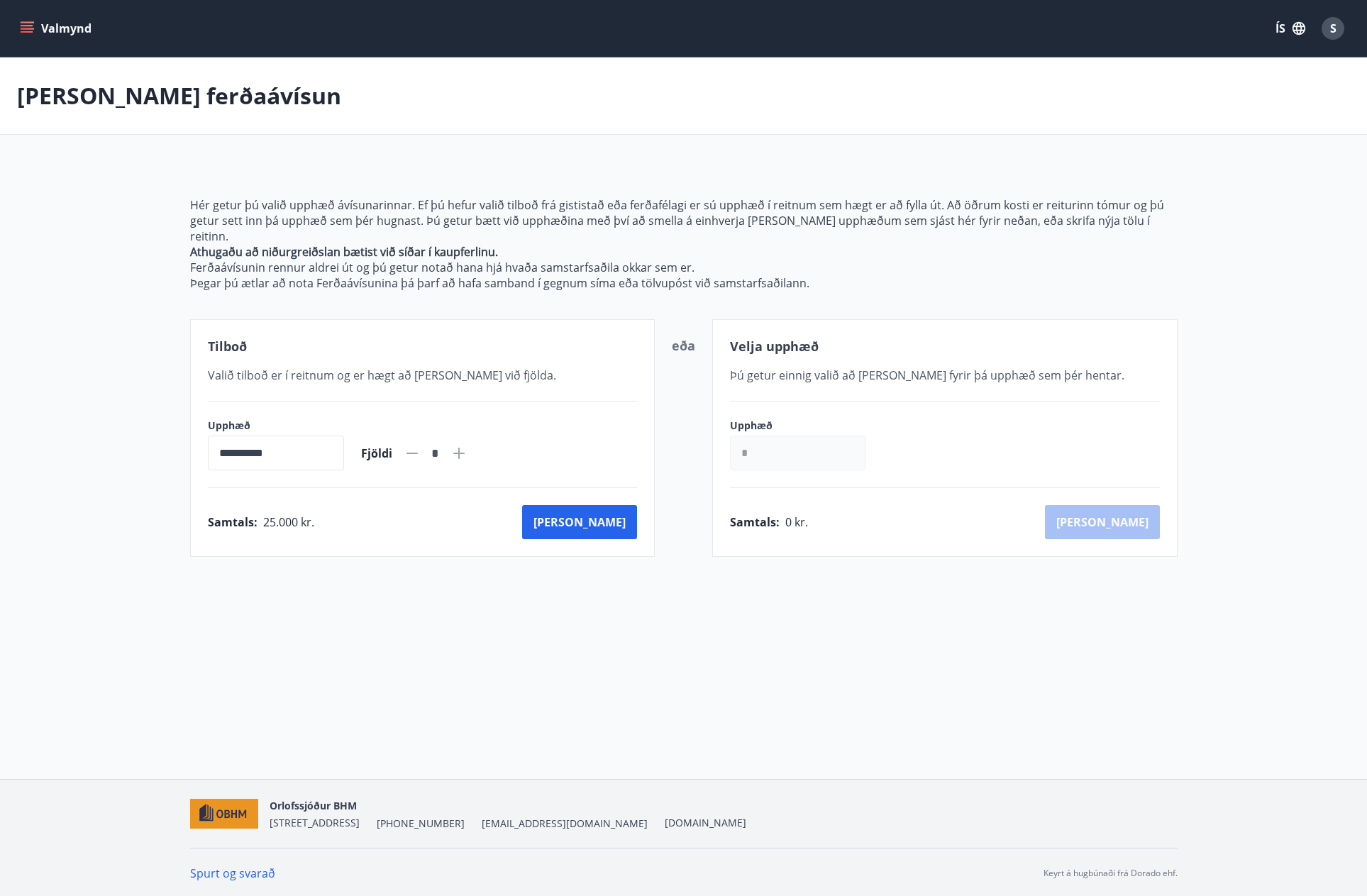
click at [434, 469] on div "**********" at bounding box center [423, 438] width 465 height 238
click at [816, 436] on input "*" at bounding box center [799, 453] width 136 height 35
